Goal: Task Accomplishment & Management: Complete application form

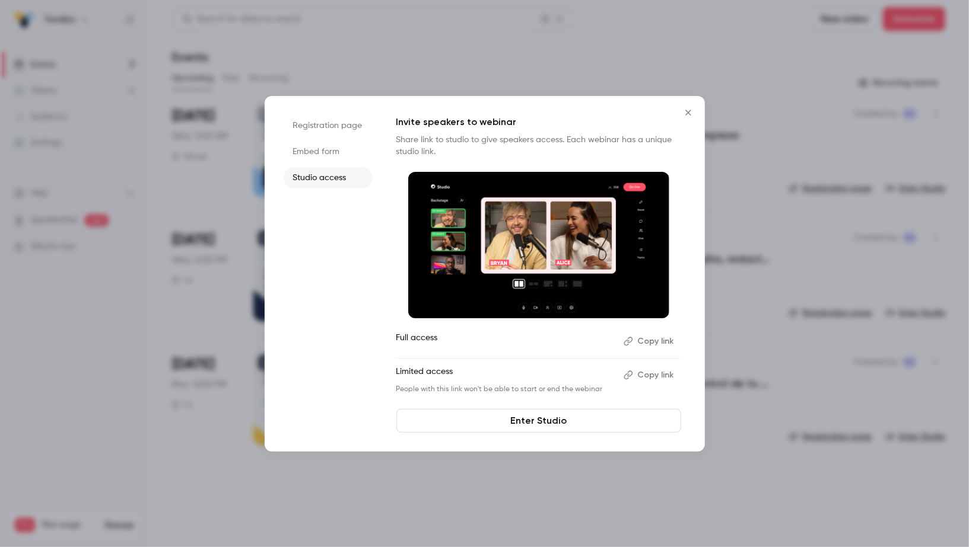
click at [165, 241] on div at bounding box center [484, 273] width 969 height 547
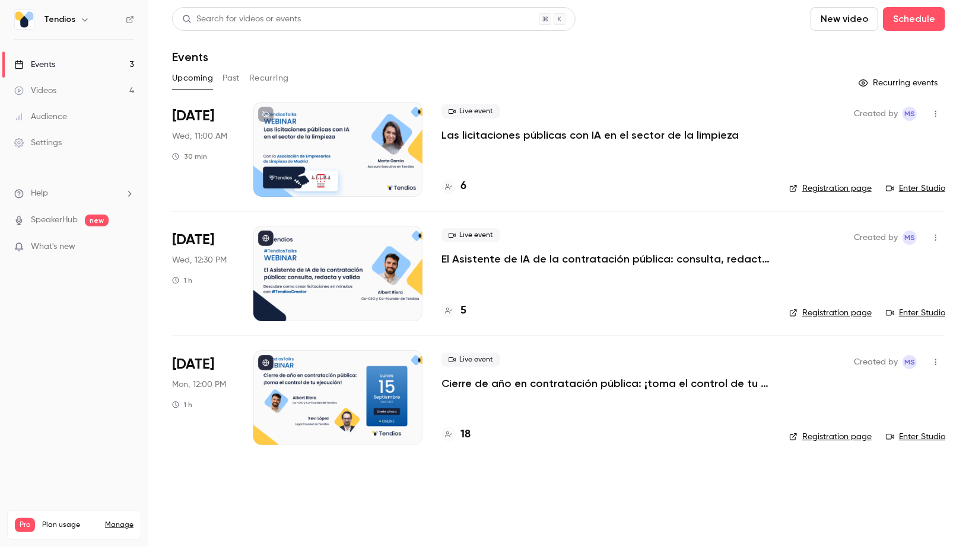
click at [86, 69] on link "Events 3" at bounding box center [74, 65] width 148 height 26
click at [936, 237] on icon "button" at bounding box center [935, 238] width 9 height 8
click at [862, 266] on div "Share" at bounding box center [890, 268] width 90 height 12
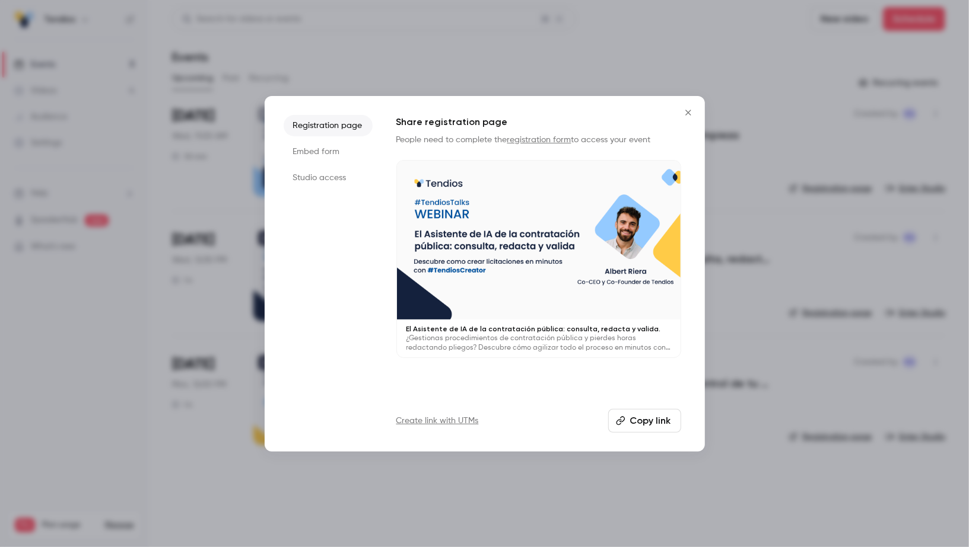
click at [647, 423] on button "Copy link" at bounding box center [644, 421] width 73 height 24
click at [448, 81] on div at bounding box center [484, 273] width 969 height 547
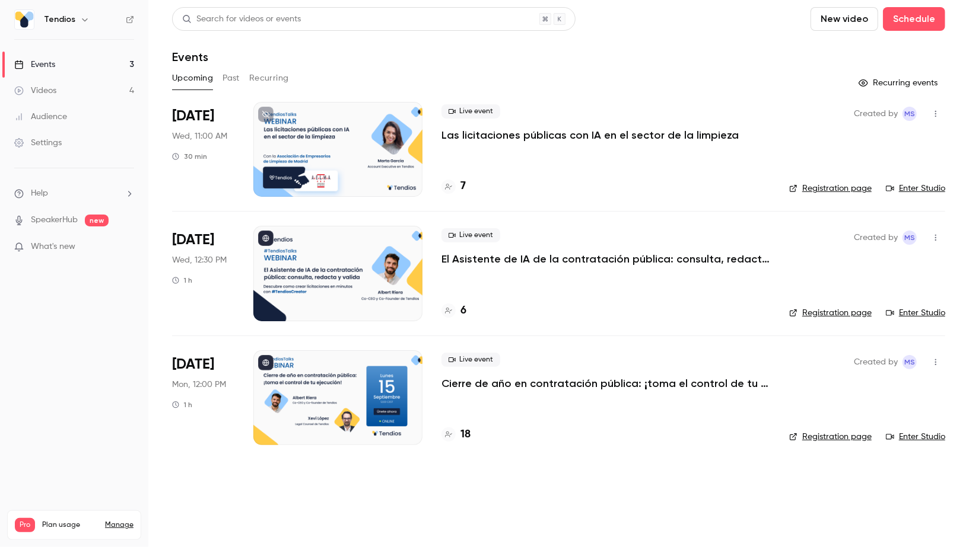
click at [925, 188] on link "Enter Studio" at bounding box center [915, 189] width 59 height 12
click at [462, 184] on h4 "7" at bounding box center [462, 187] width 5 height 16
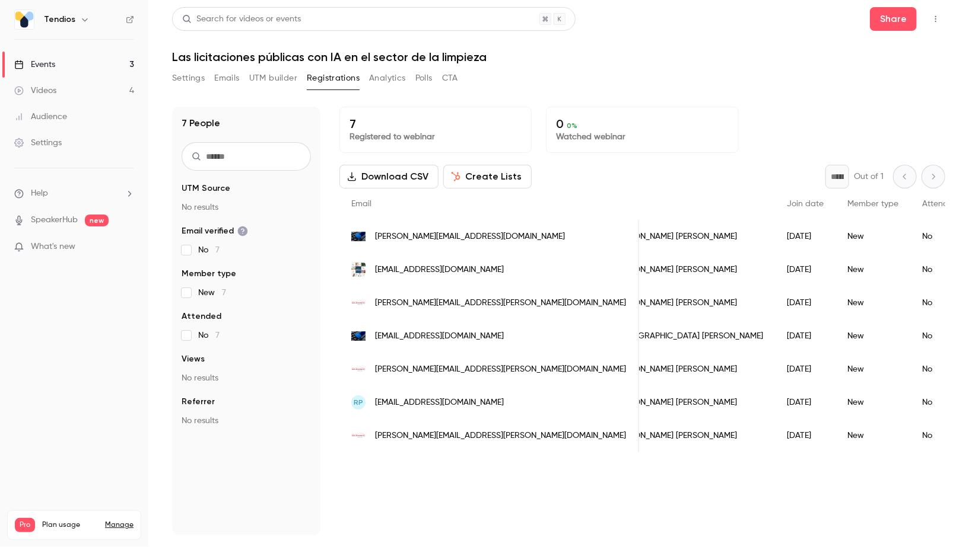
scroll to position [0, 42]
click at [106, 61] on link "Events 3" at bounding box center [74, 65] width 148 height 26
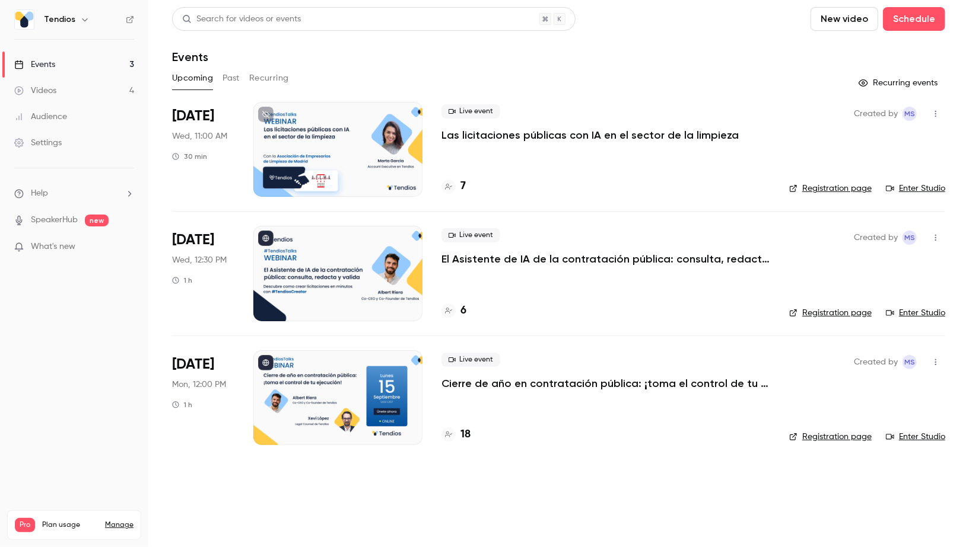
click at [108, 66] on link "Events 3" at bounding box center [74, 65] width 148 height 26
click at [913, 15] on button "Schedule" at bounding box center [914, 19] width 62 height 24
click at [870, 47] on div "One time event" at bounding box center [890, 52] width 90 height 12
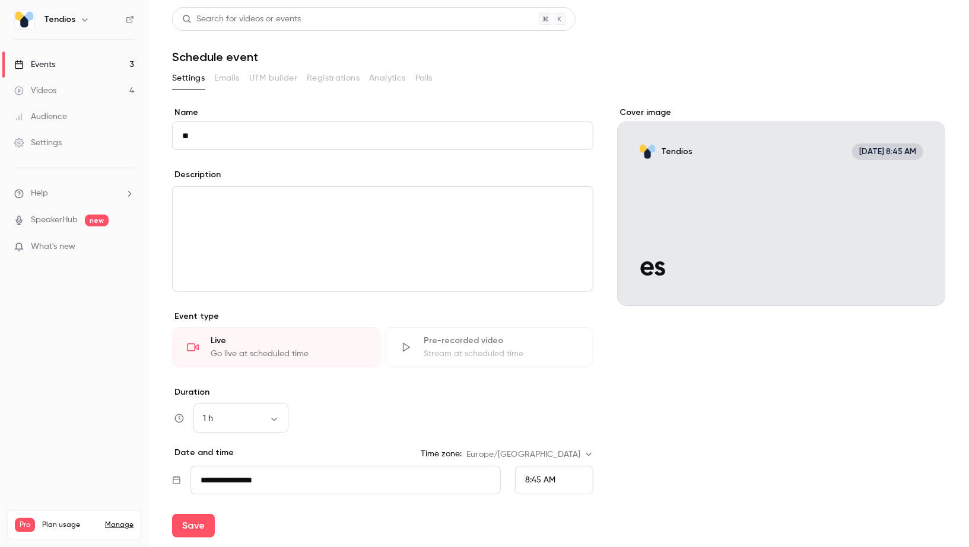
type input "*"
type input "****"
click at [194, 205] on p "editor" at bounding box center [382, 201] width 401 height 14
click at [260, 472] on input "**********" at bounding box center [345, 480] width 310 height 28
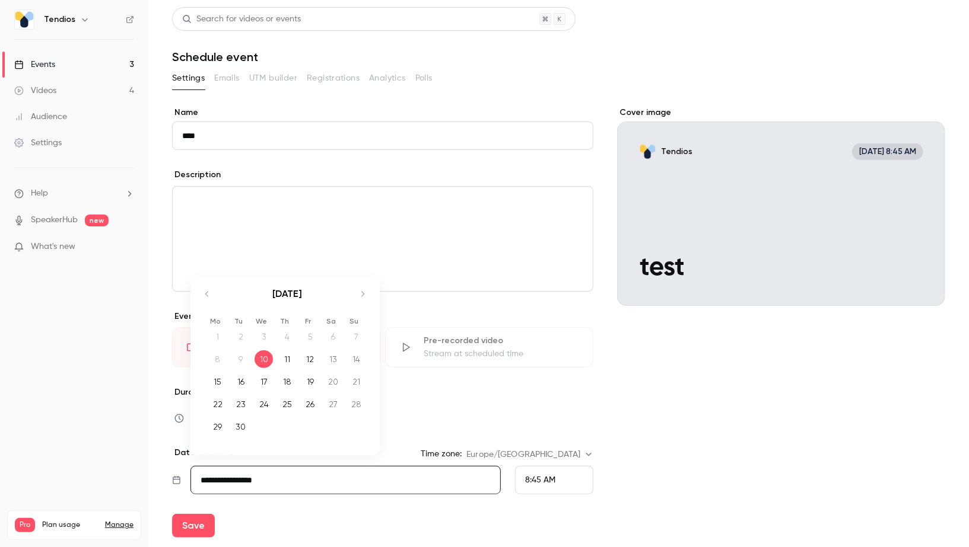
click at [289, 402] on div "25" at bounding box center [287, 405] width 18 height 18
type input "**********"
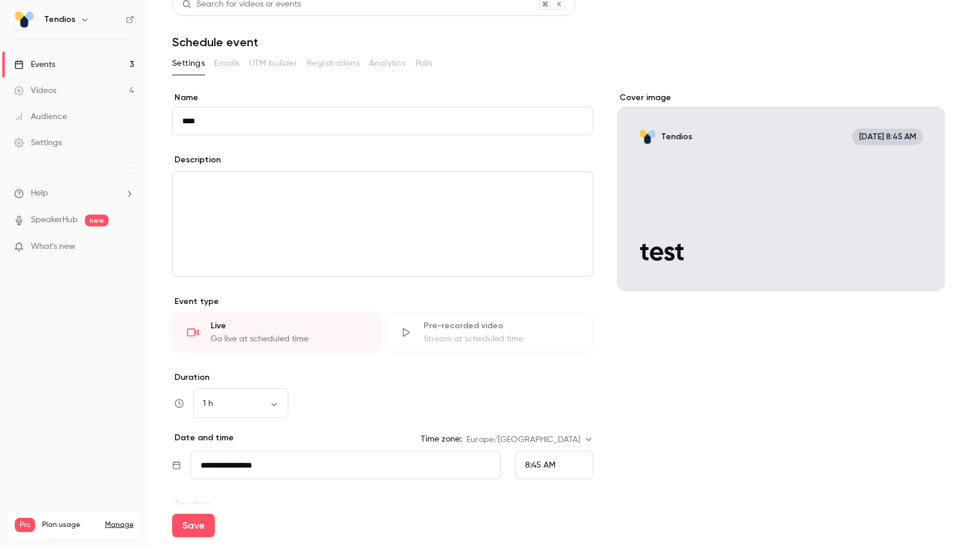
scroll to position [125, 0]
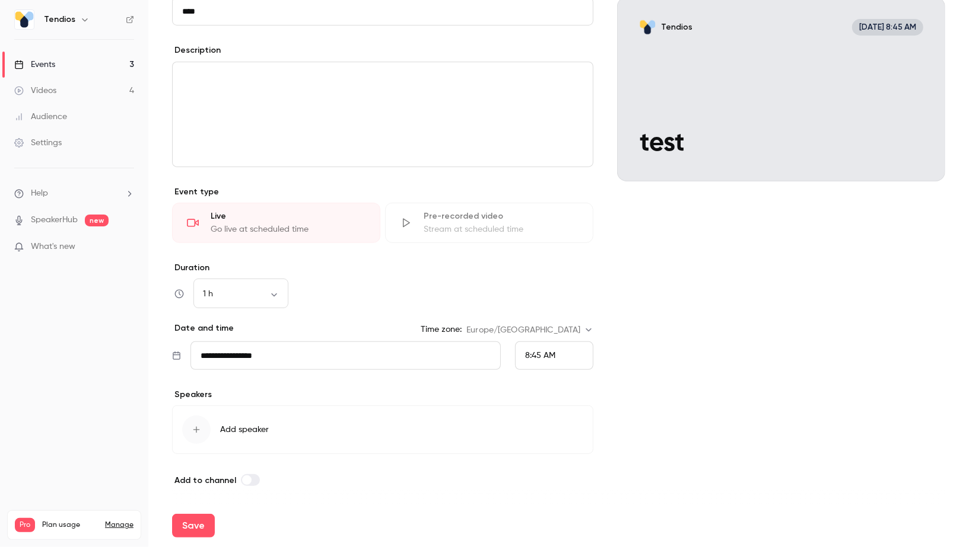
click at [593, 355] on div "8:45 AM" at bounding box center [554, 356] width 78 height 28
click at [540, 266] on div "12:00 PM" at bounding box center [555, 263] width 59 height 12
click at [195, 524] on button "Save" at bounding box center [193, 526] width 43 height 24
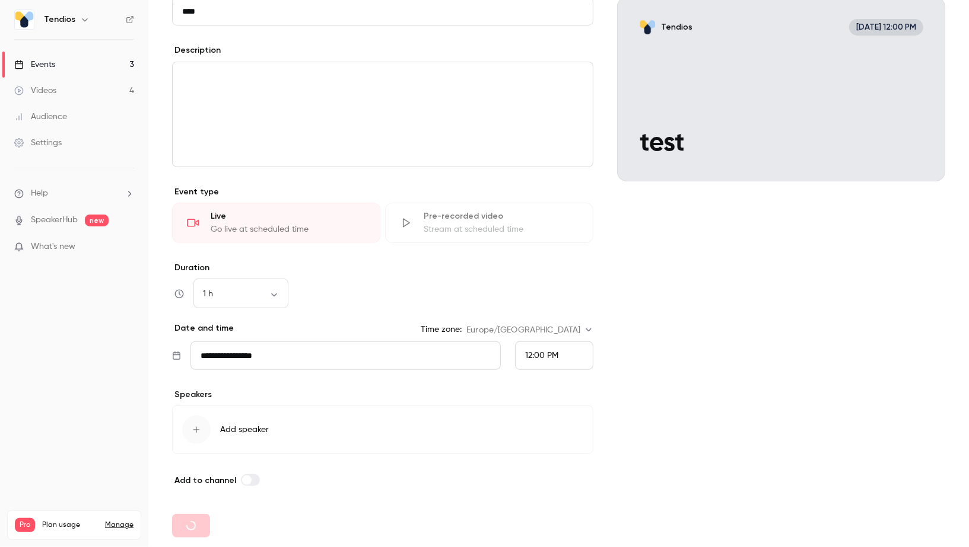
type input "**********"
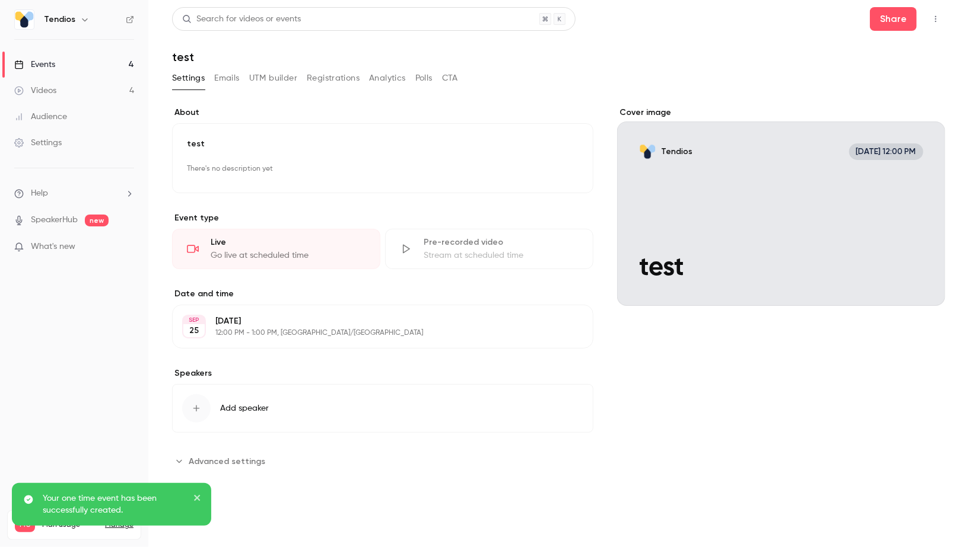
click at [74, 68] on link "Events 4" at bounding box center [74, 65] width 148 height 26
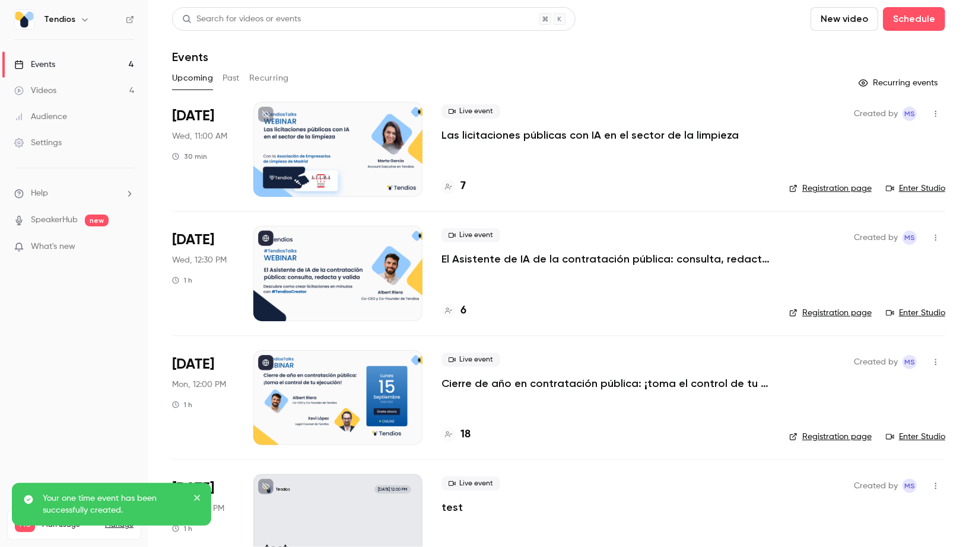
scroll to position [42, 0]
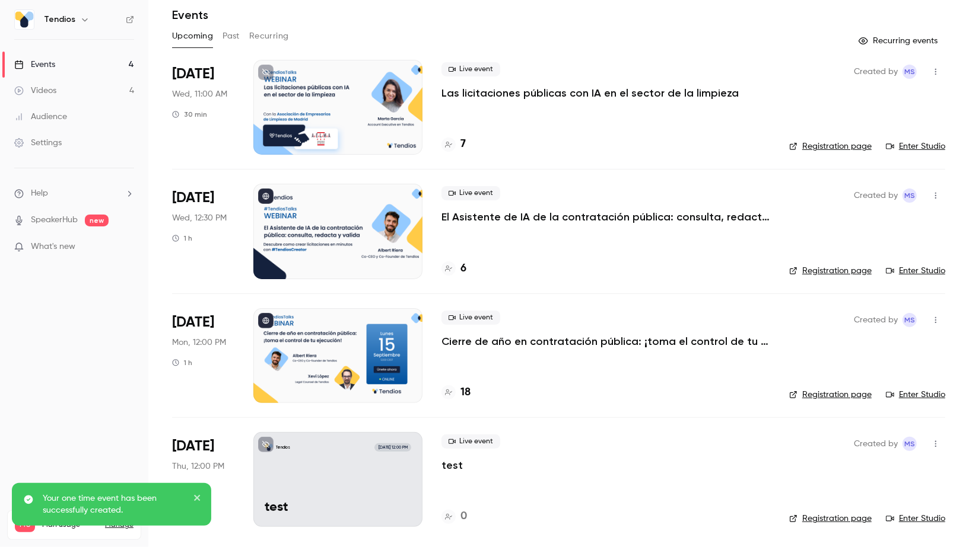
click at [939, 441] on icon "button" at bounding box center [935, 444] width 9 height 8
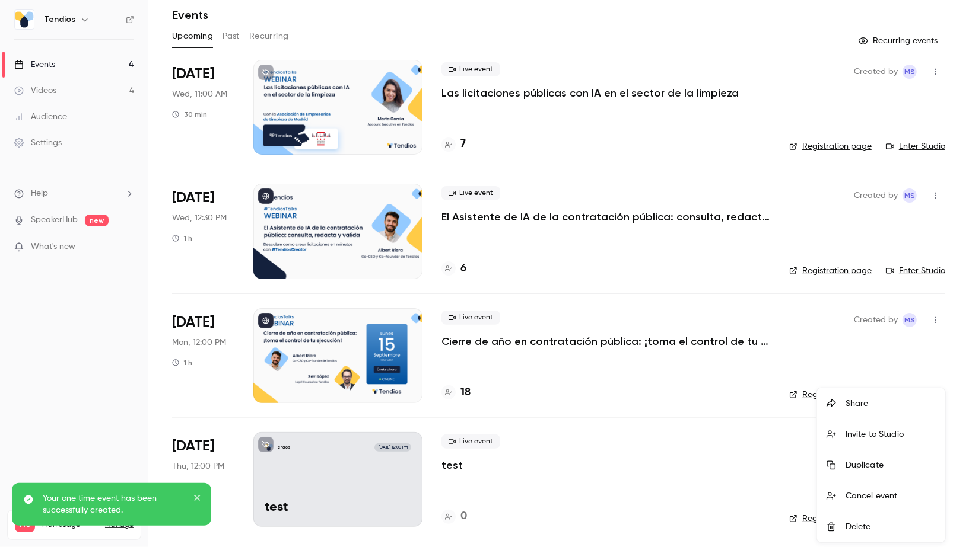
click at [856, 409] on li "Share" at bounding box center [881, 404] width 128 height 31
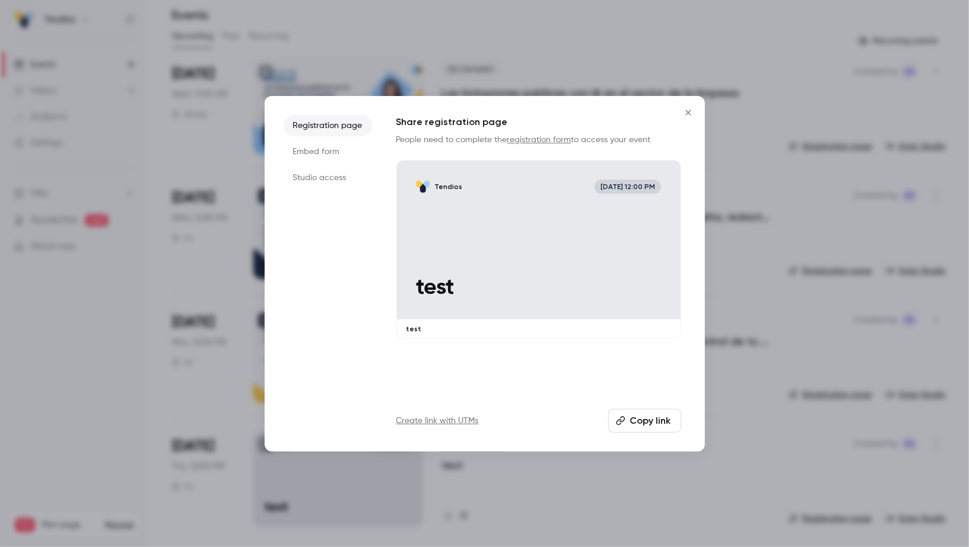
click at [636, 422] on button "Copy link" at bounding box center [644, 421] width 73 height 24
click at [678, 114] on button "Close" at bounding box center [688, 113] width 24 height 24
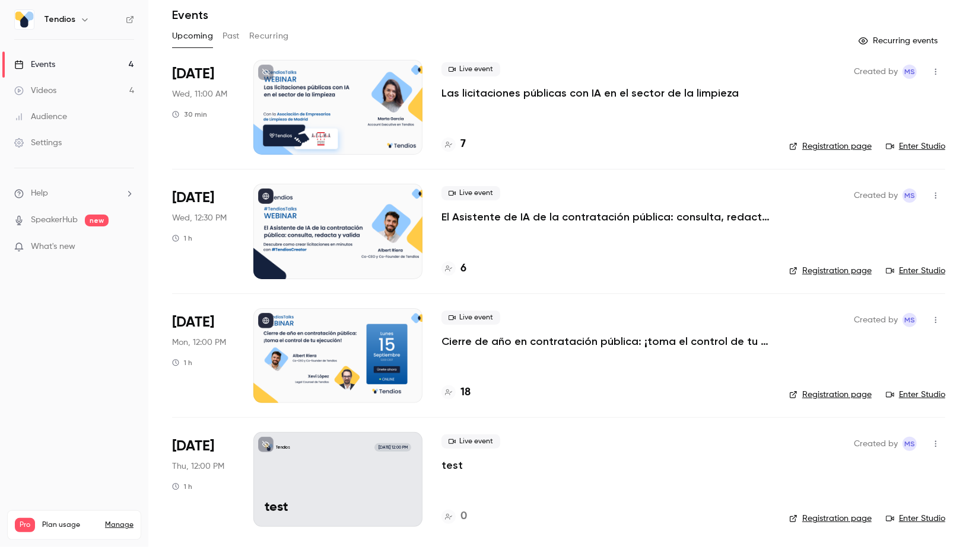
click at [937, 449] on button "button" at bounding box center [935, 444] width 19 height 19
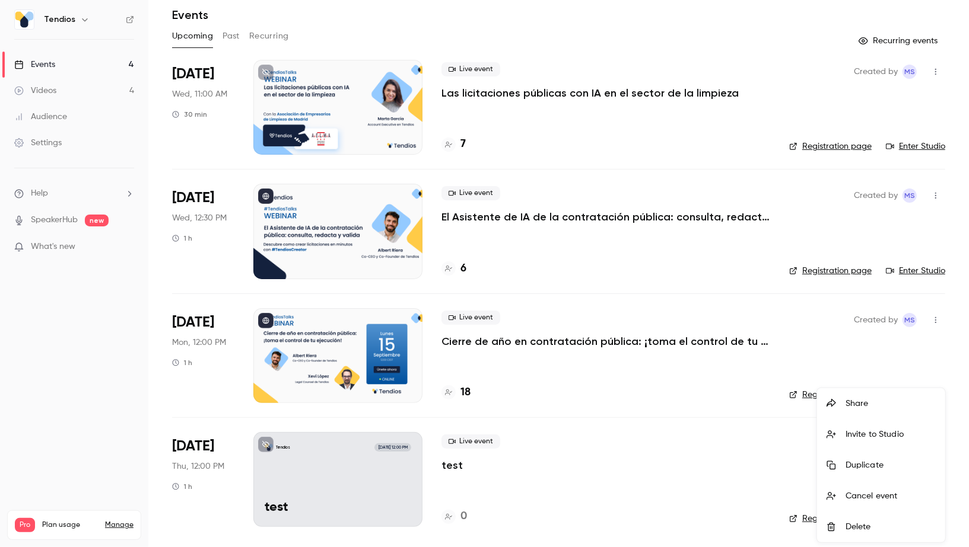
click at [899, 526] on div "Delete" at bounding box center [890, 527] width 90 height 12
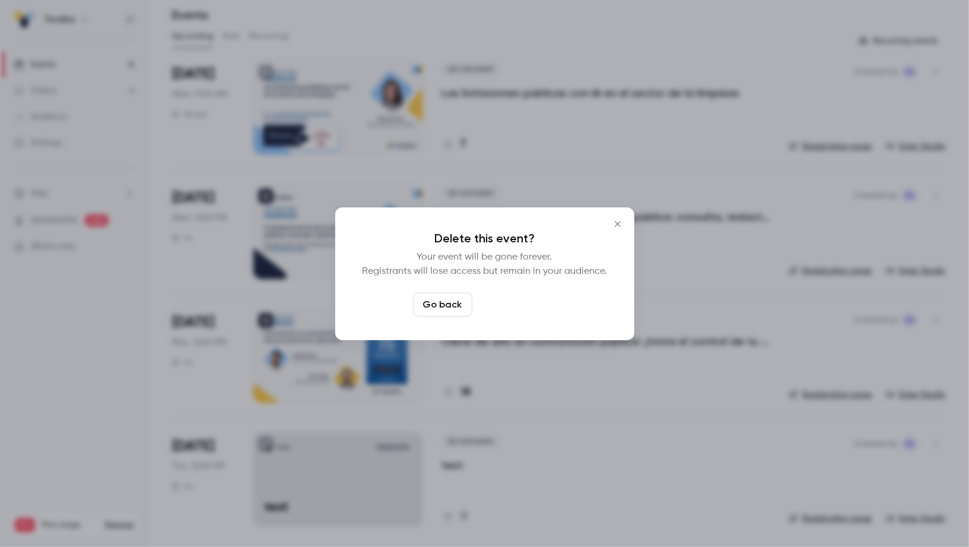
click at [511, 305] on button "Delete event" at bounding box center [516, 305] width 79 height 24
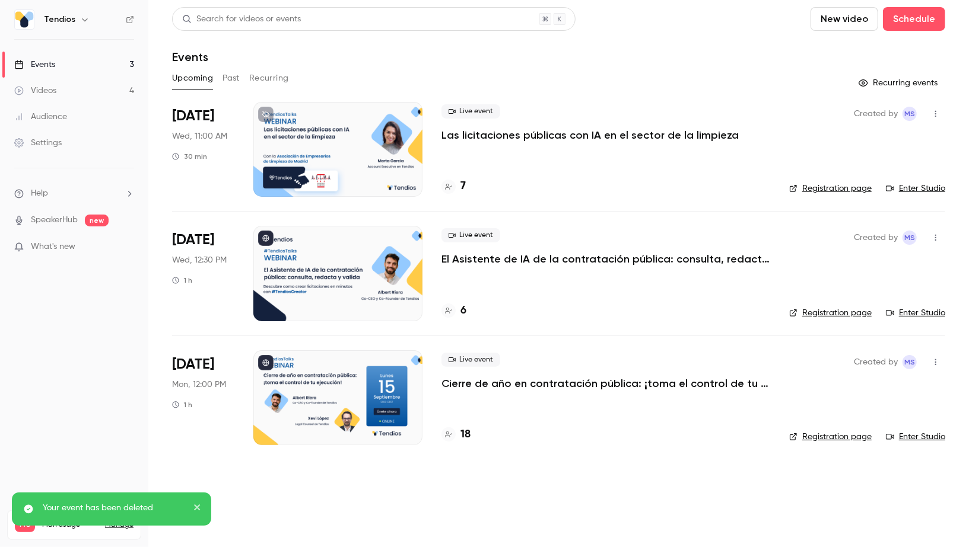
scroll to position [0, 0]
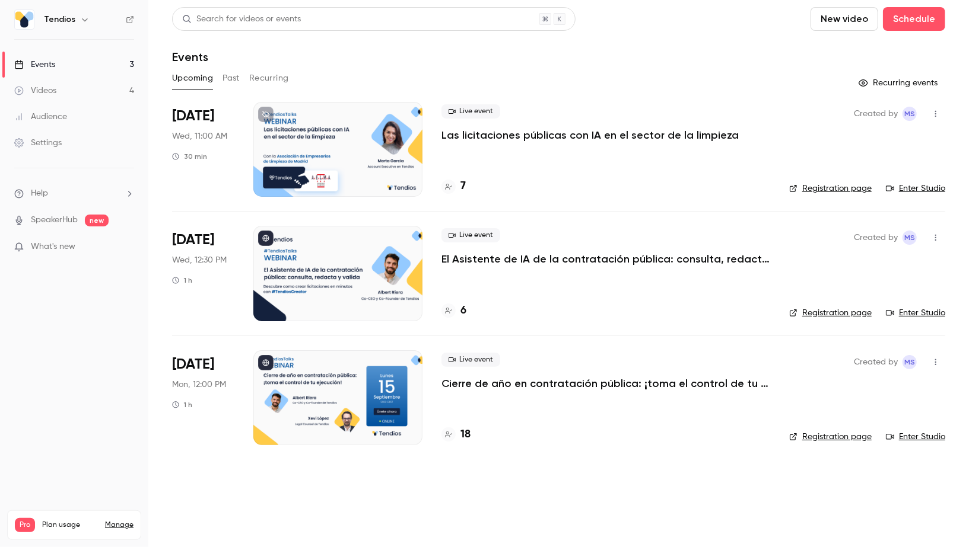
click at [937, 114] on icon "button" at bounding box center [935, 114] width 9 height 8
click at [893, 143] on div "Share" at bounding box center [890, 144] width 90 height 12
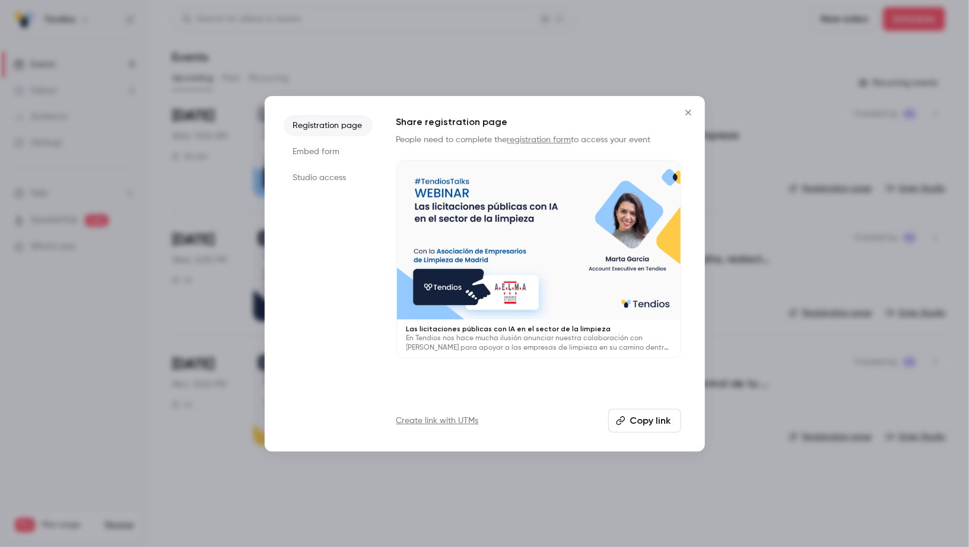
click at [322, 180] on li "Studio access" at bounding box center [328, 177] width 89 height 21
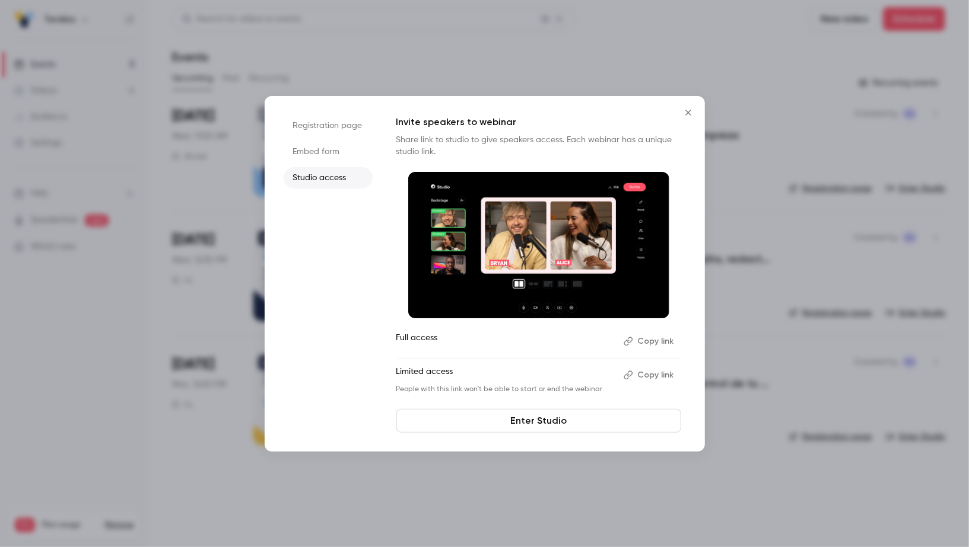
click at [659, 346] on button "Copy link" at bounding box center [650, 341] width 62 height 19
click at [686, 117] on button "Close" at bounding box center [688, 113] width 24 height 24
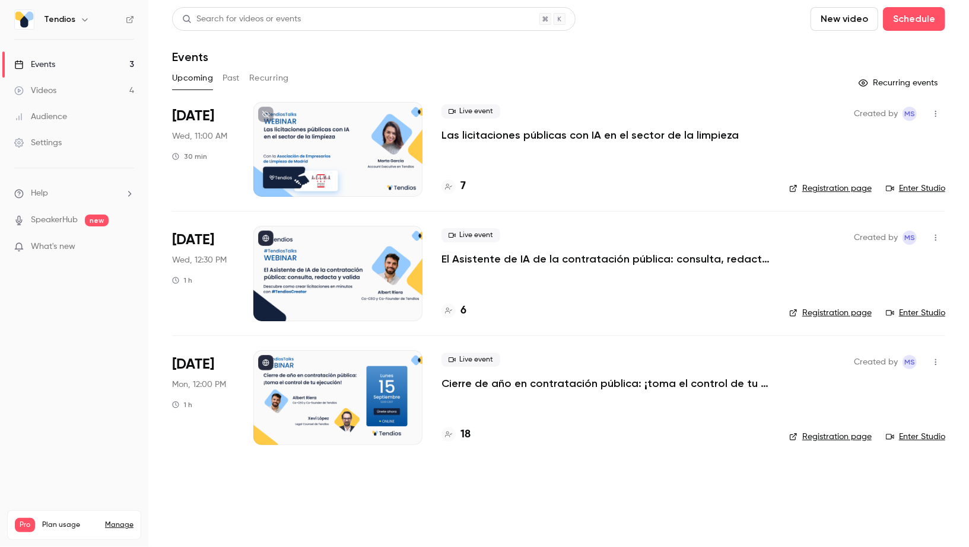
click at [462, 181] on h4 "7" at bounding box center [462, 187] width 5 height 16
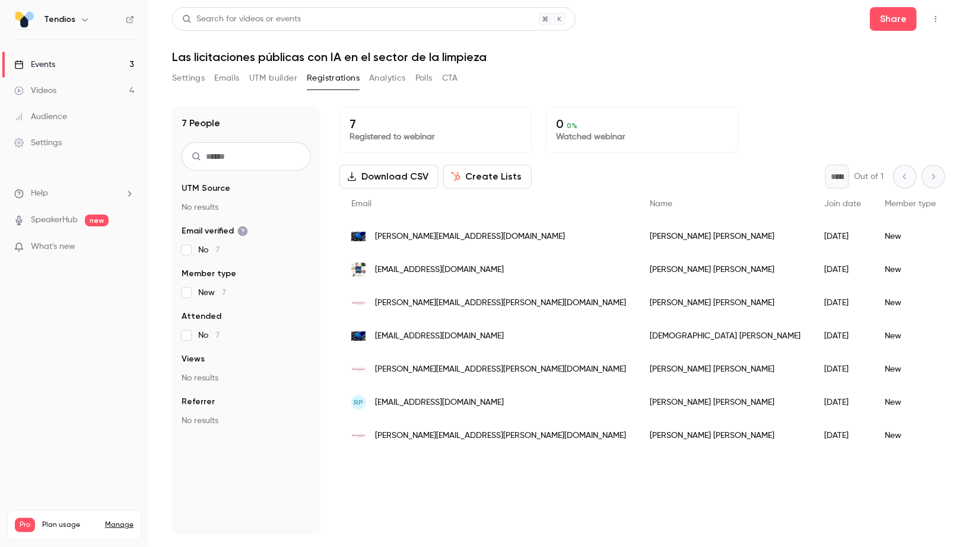
click at [81, 55] on link "Events 3" at bounding box center [74, 65] width 148 height 26
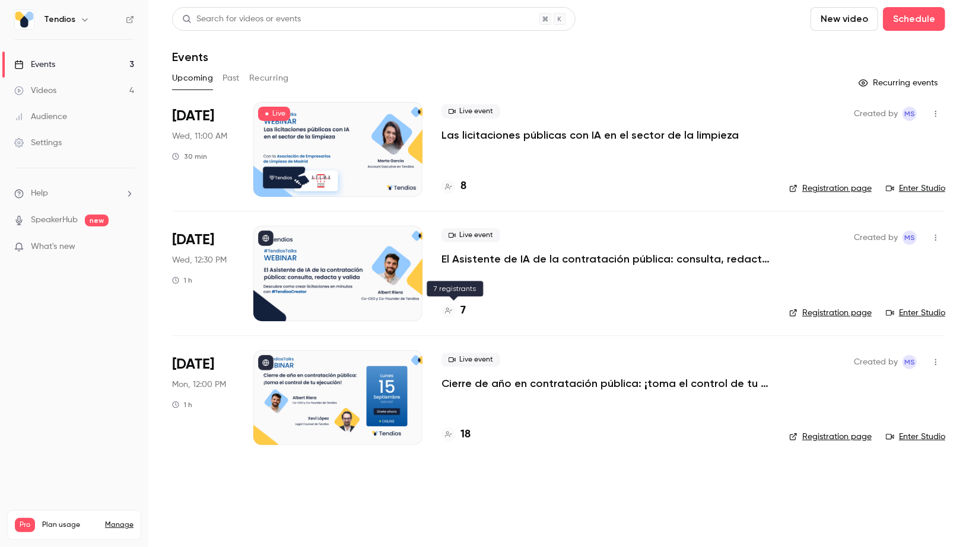
click at [463, 305] on h4 "7" at bounding box center [462, 311] width 5 height 16
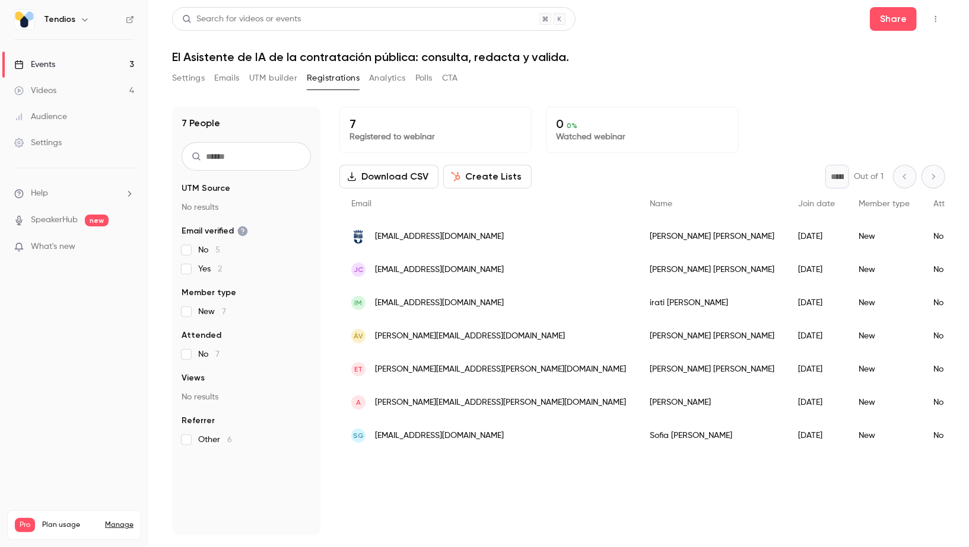
click at [117, 65] on link "Events 3" at bounding box center [74, 65] width 148 height 26
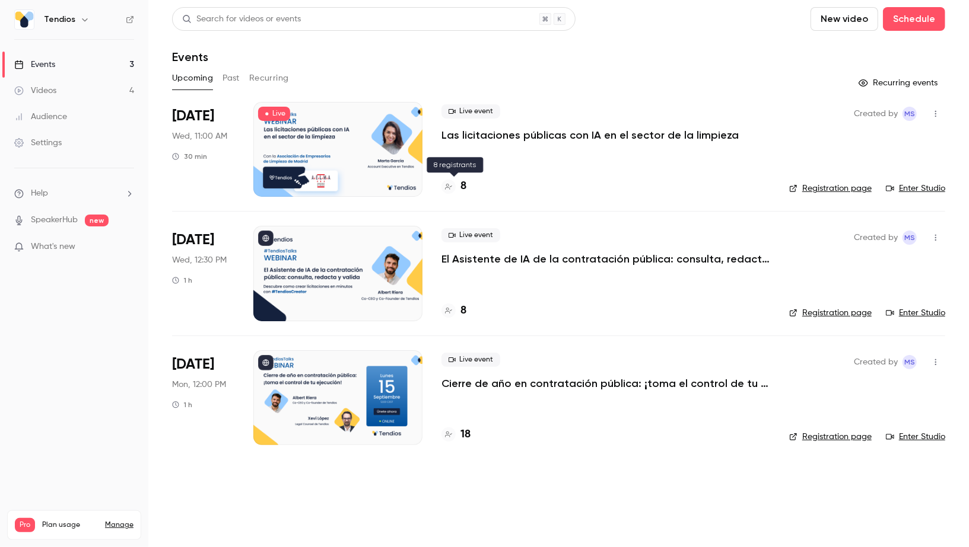
click at [464, 186] on h4 "8" at bounding box center [463, 187] width 6 height 16
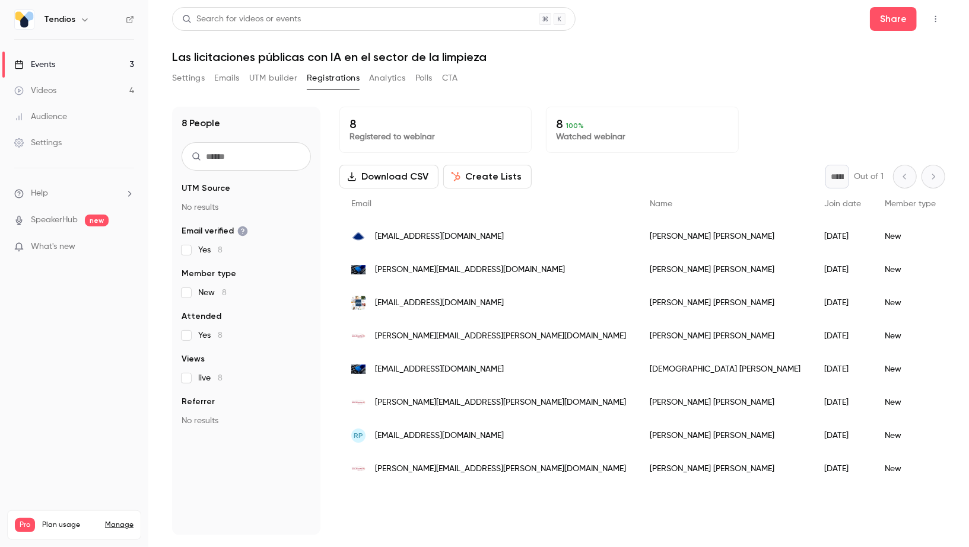
click at [113, 56] on link "Events 3" at bounding box center [74, 65] width 148 height 26
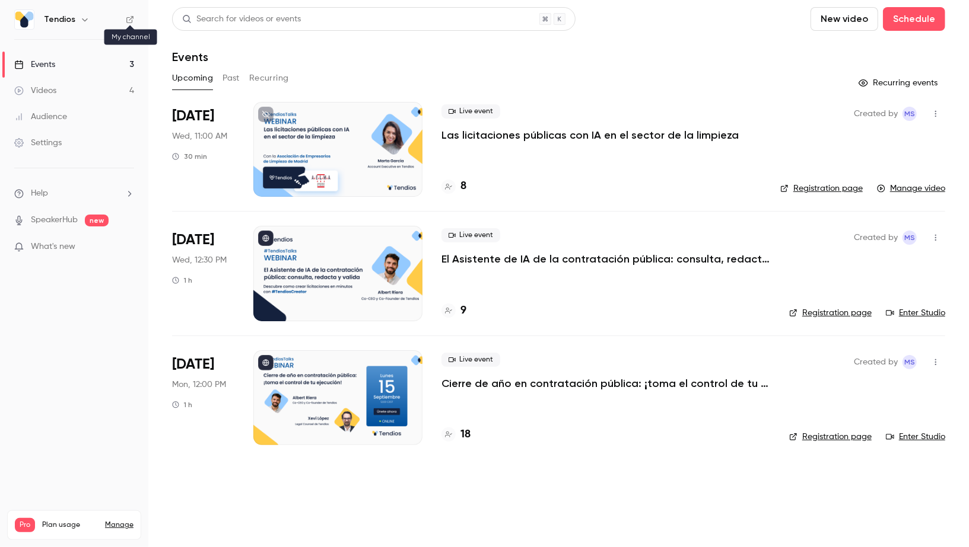
click at [127, 20] on icon at bounding box center [130, 19] width 8 height 8
click at [714, 263] on p "El Asistente de IA de la contratación pública: consulta, redacta y valida." at bounding box center [605, 259] width 329 height 14
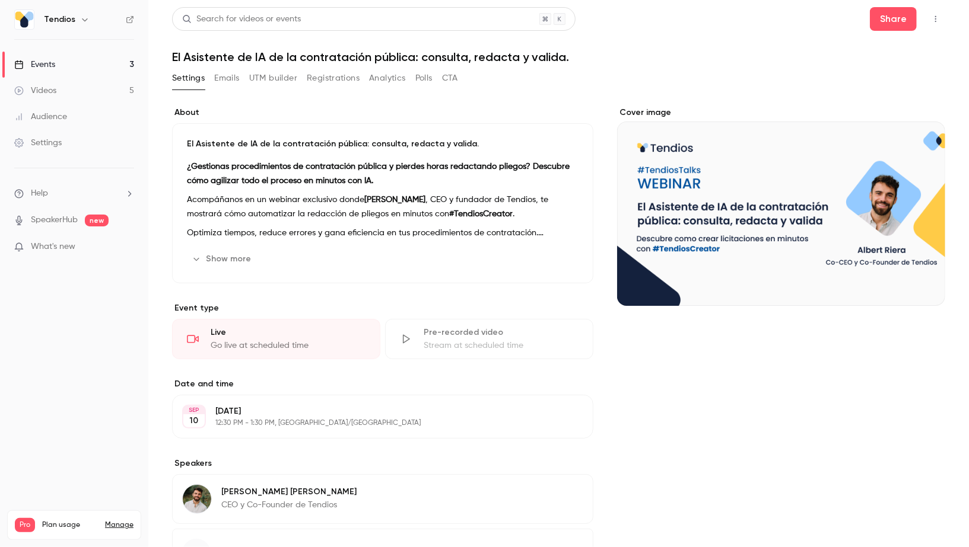
click at [97, 60] on link "Events 3" at bounding box center [74, 65] width 148 height 26
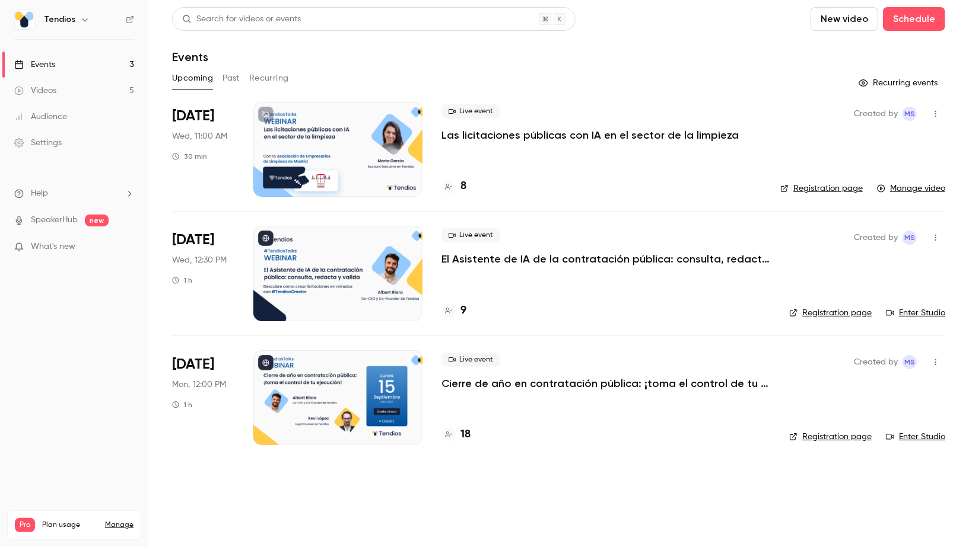
click at [859, 311] on link "Registration page" at bounding box center [830, 313] width 82 height 12
click at [565, 203] on li "Sep 10 Wed, 11:00 AM 30 min Live event Las licitaciones públicas con IA en el s…" at bounding box center [558, 156] width 773 height 109
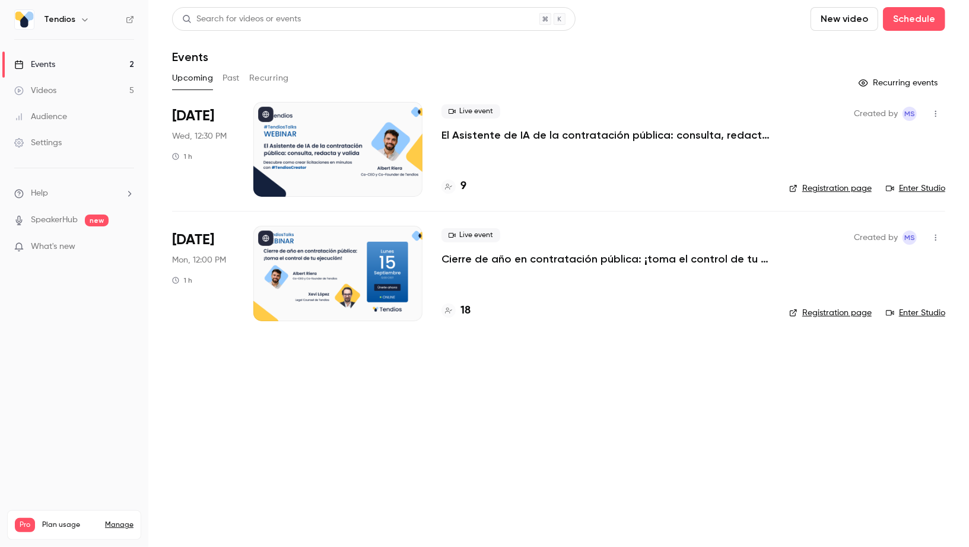
click at [464, 181] on h4 "9" at bounding box center [463, 187] width 6 height 16
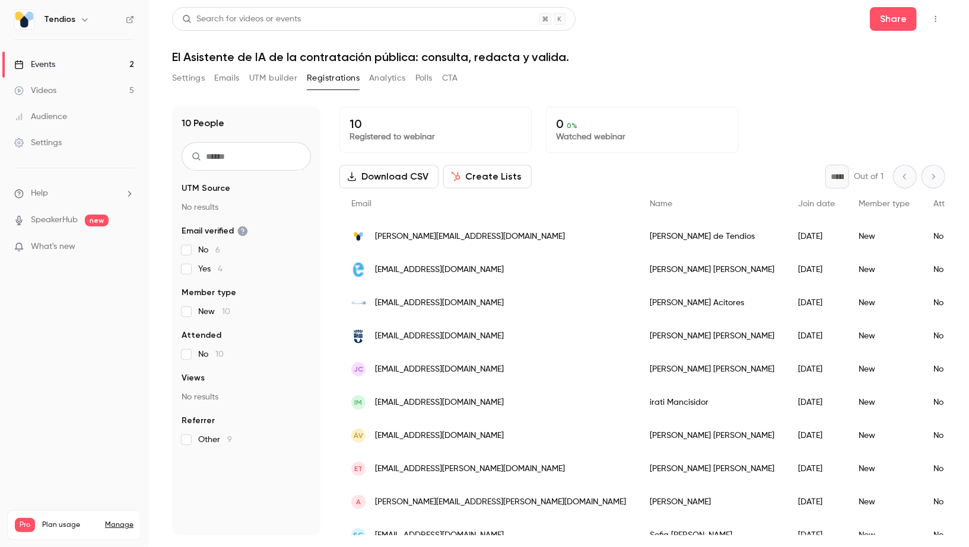
click at [125, 66] on link "Events 2" at bounding box center [74, 65] width 148 height 26
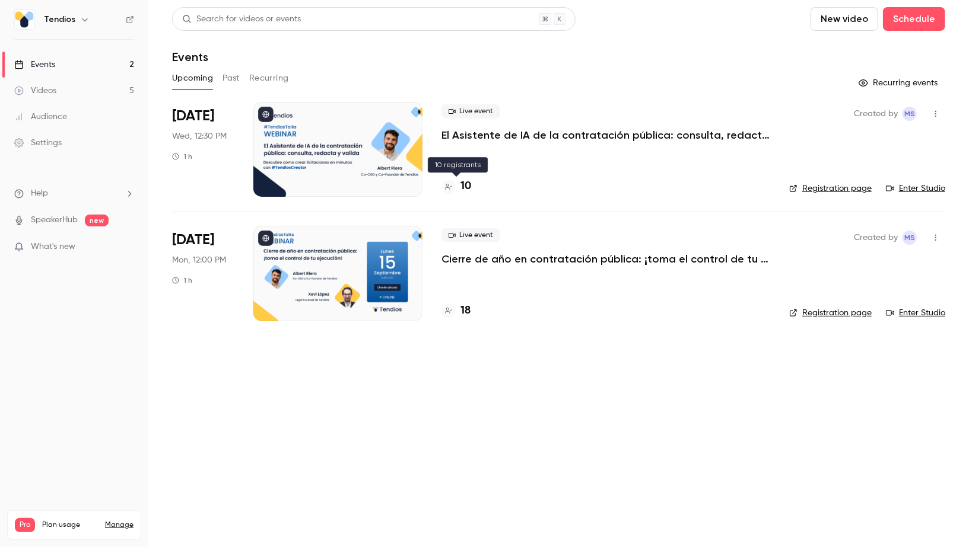
click at [467, 189] on h4 "10" at bounding box center [465, 187] width 11 height 16
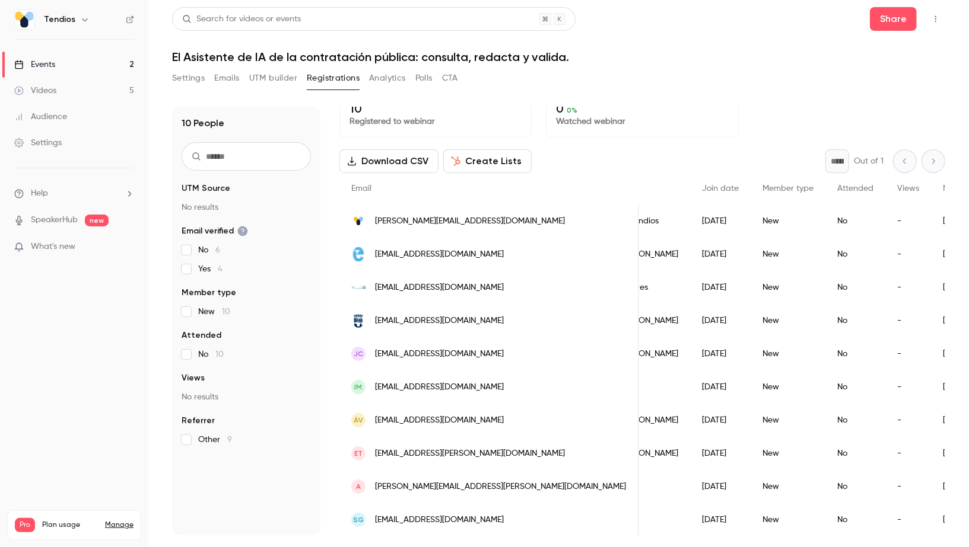
scroll to position [0, 91]
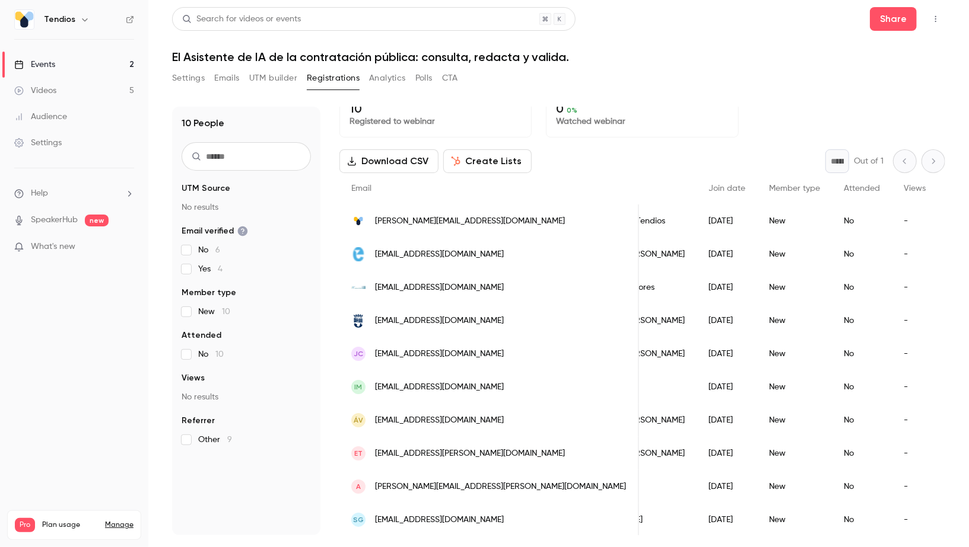
click at [78, 59] on link "Events 2" at bounding box center [74, 65] width 148 height 26
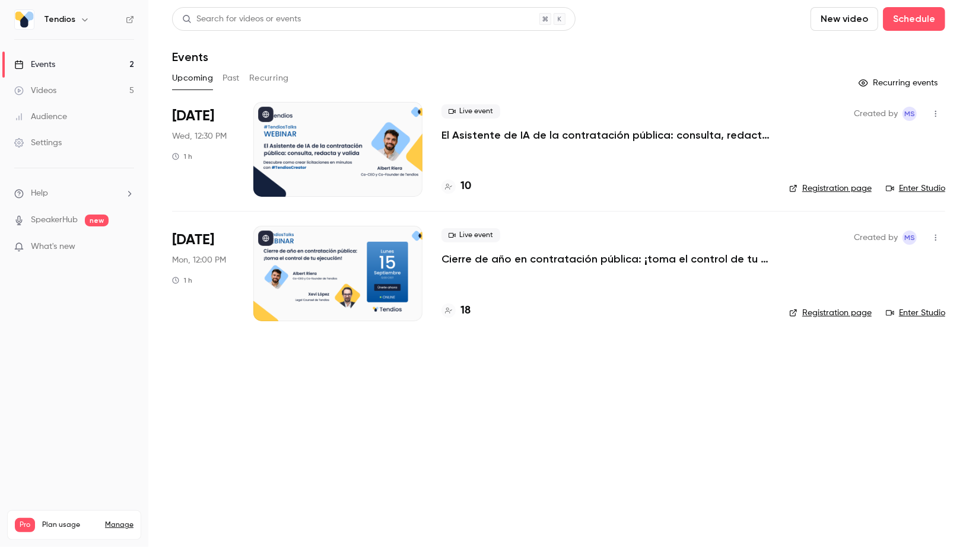
click at [934, 120] on button "button" at bounding box center [935, 113] width 19 height 19
click at [875, 136] on li "Share" at bounding box center [881, 144] width 128 height 31
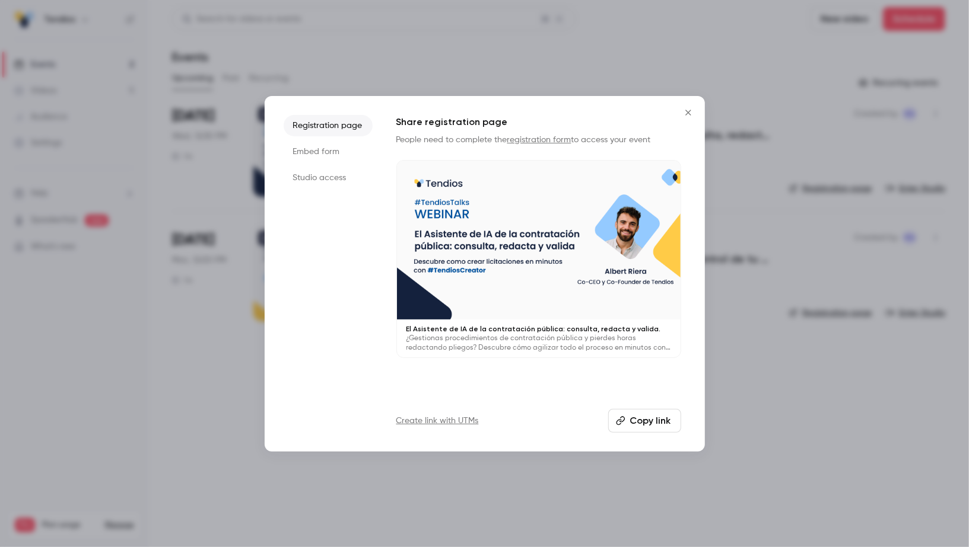
click at [320, 178] on li "Studio access" at bounding box center [328, 177] width 89 height 21
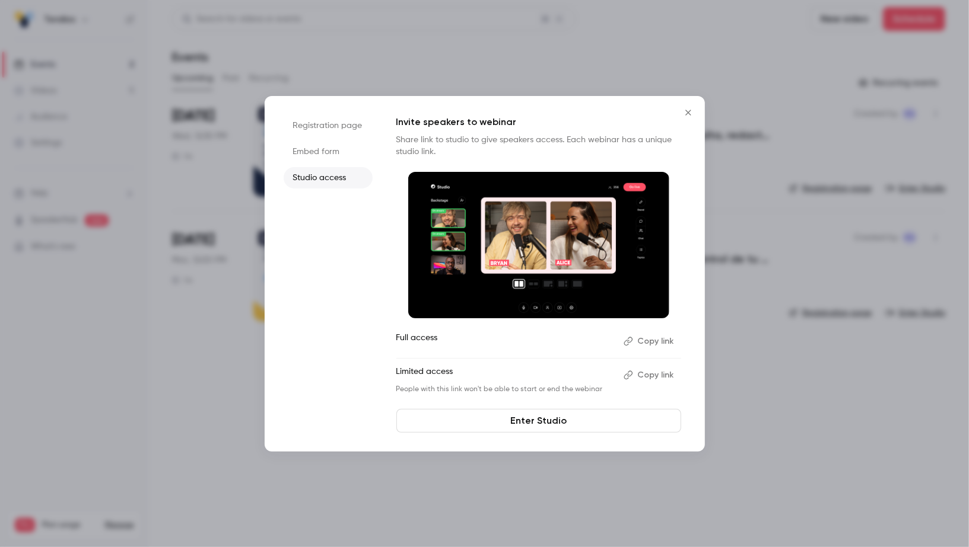
click at [596, 423] on link "Enter Studio" at bounding box center [538, 421] width 285 height 24
click at [666, 345] on button "Copy link" at bounding box center [650, 341] width 62 height 19
click at [690, 112] on icon "Close" at bounding box center [688, 112] width 14 height 9
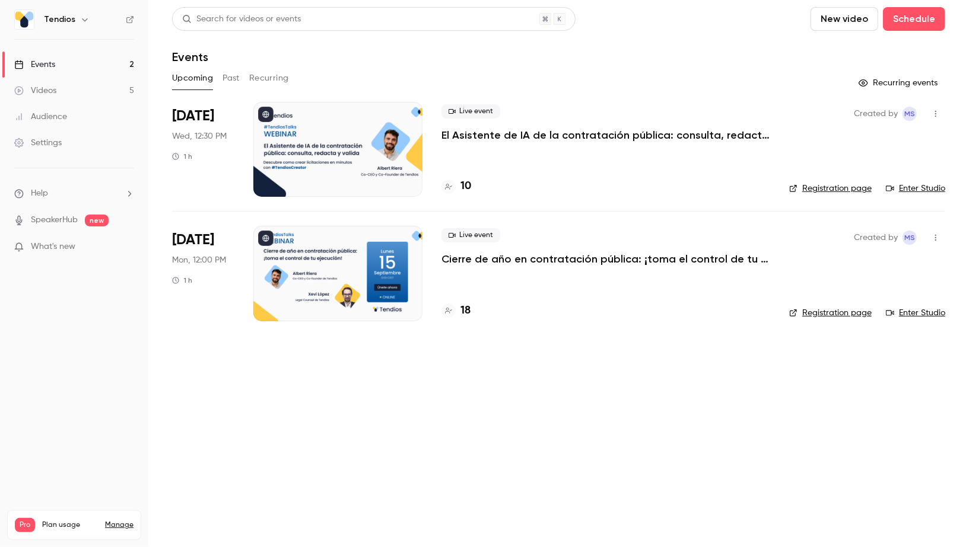
click at [470, 183] on h4 "10" at bounding box center [465, 187] width 11 height 16
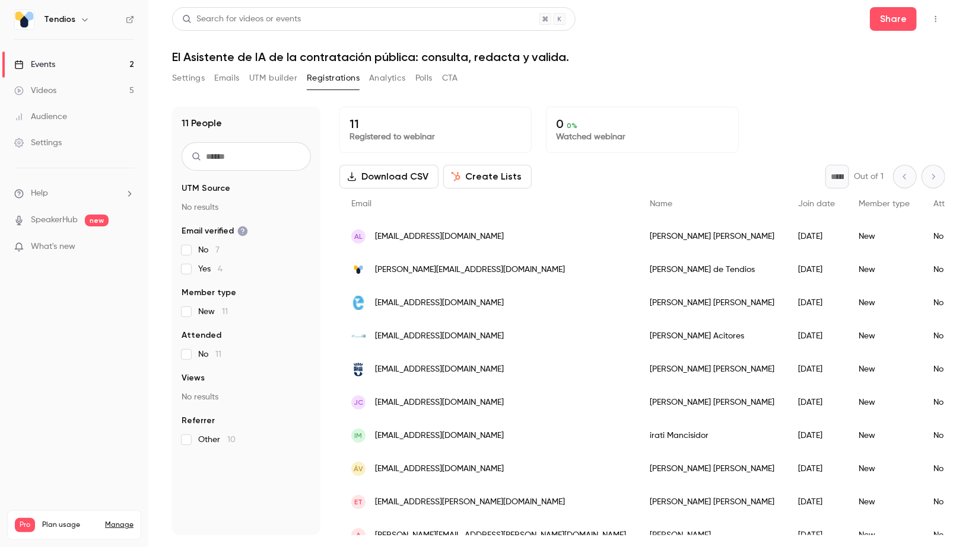
click at [119, 71] on link "Events 2" at bounding box center [74, 65] width 148 height 26
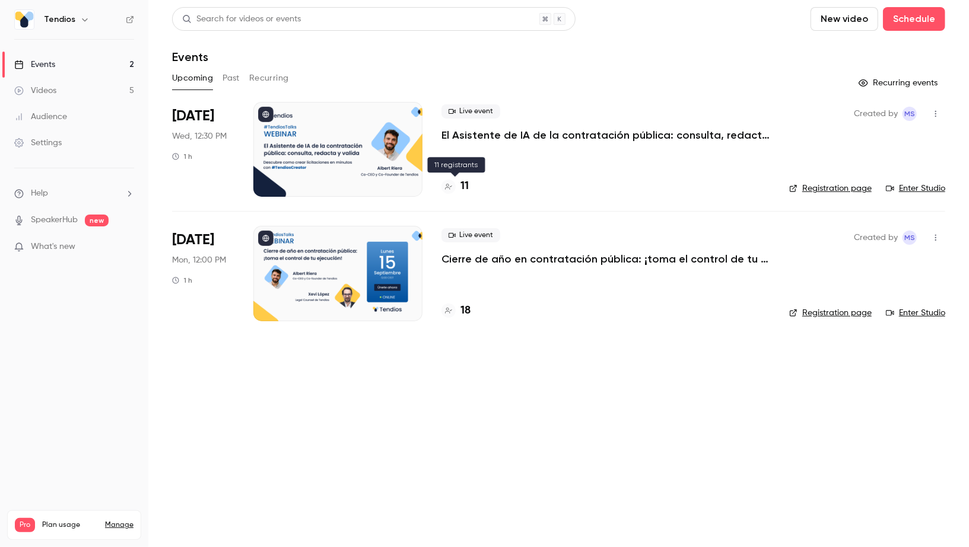
click at [467, 190] on h4 "11" at bounding box center [464, 187] width 8 height 16
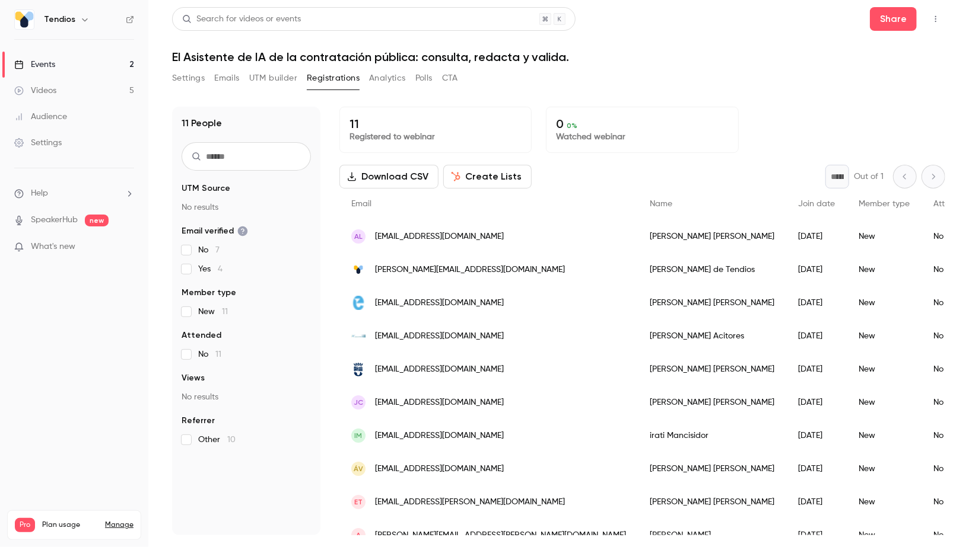
click at [251, 154] on input "text" at bounding box center [245, 156] width 129 height 28
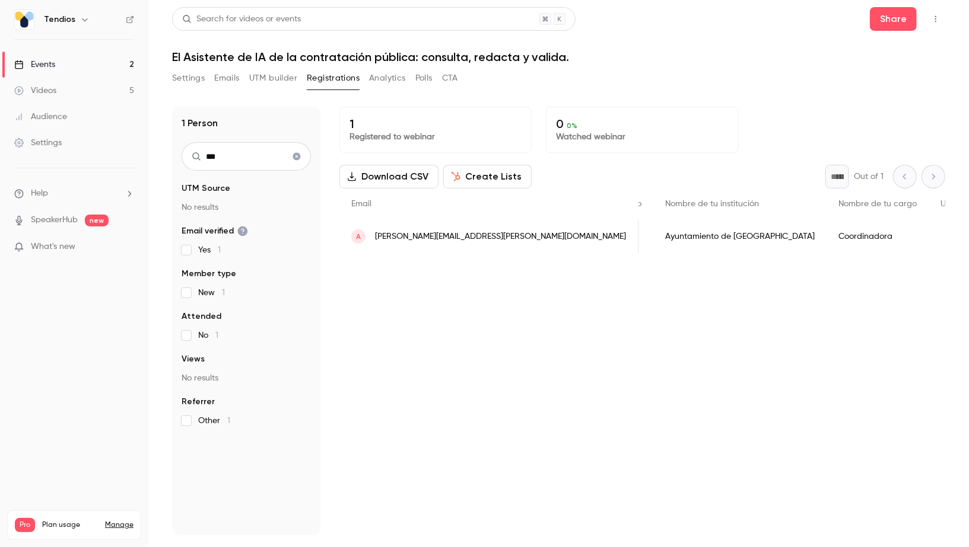
scroll to position [0, 351]
type input "***"
click at [120, 72] on link "Events 2" at bounding box center [74, 65] width 148 height 26
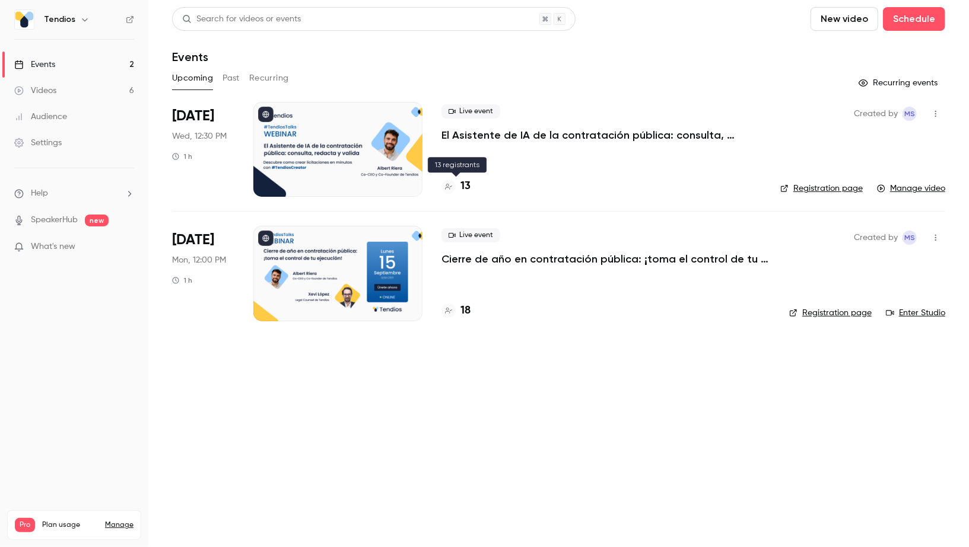
click at [469, 188] on h4 "13" at bounding box center [465, 187] width 10 height 16
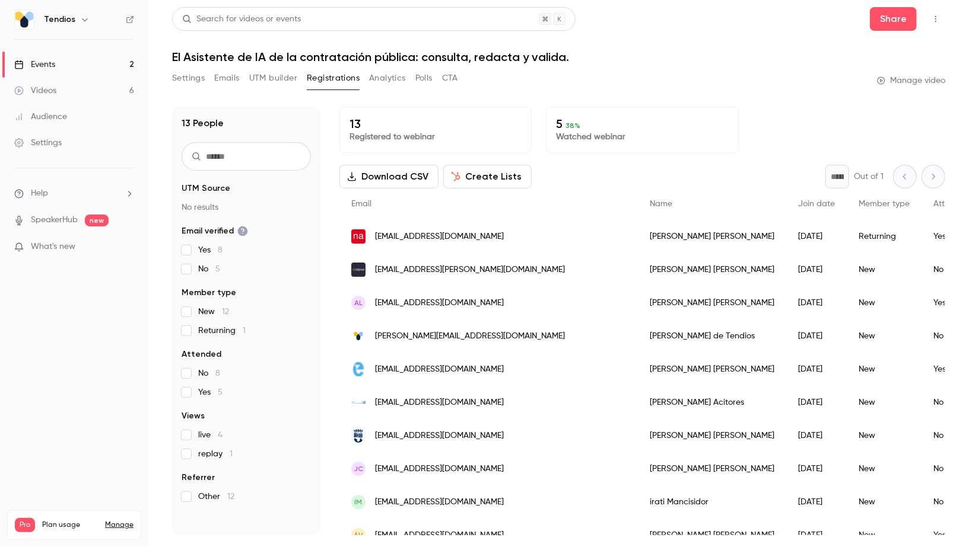
click at [501, 182] on button "Create Lists" at bounding box center [487, 177] width 88 height 24
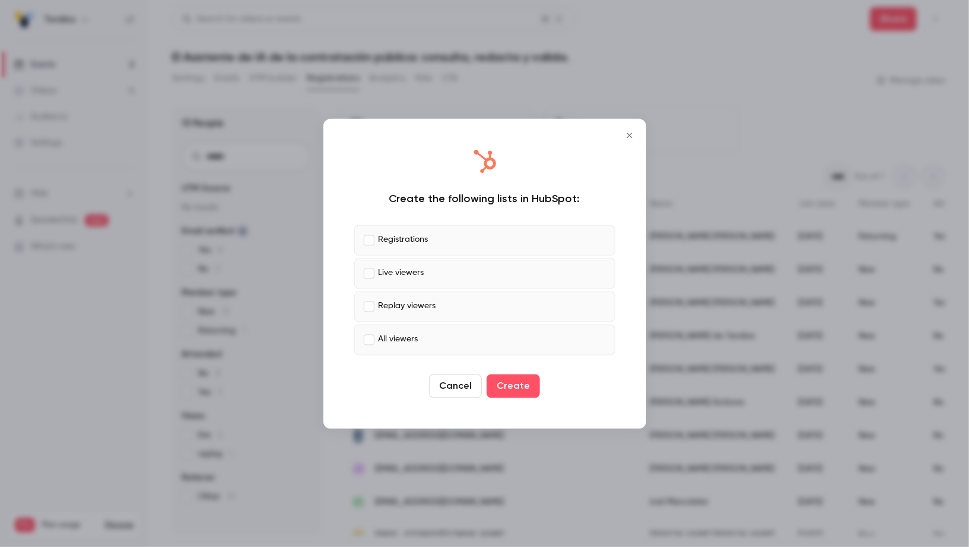
click at [391, 302] on p "Replay viewers" at bounding box center [407, 307] width 58 height 12
click at [389, 327] on label "All viewers" at bounding box center [484, 339] width 261 height 31
click at [389, 241] on p "Registrations" at bounding box center [403, 240] width 50 height 12
click at [513, 391] on button "Create" at bounding box center [512, 386] width 53 height 24
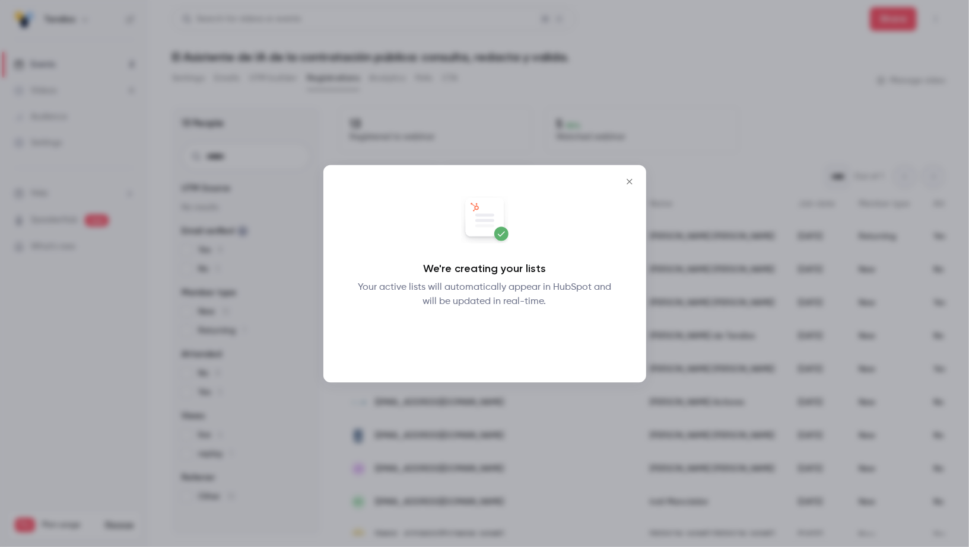
click at [485, 340] on button "Okay" at bounding box center [484, 340] width 43 height 24
